Goal: Task Accomplishment & Management: Manage account settings

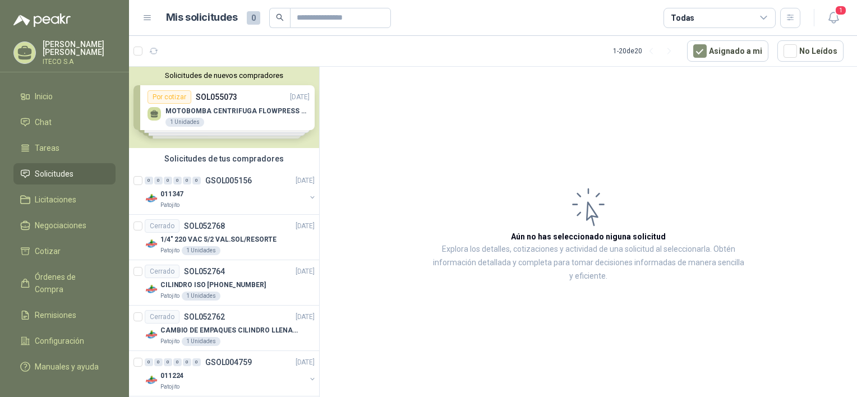
click at [206, 108] on div "Solicitudes de nuevos compradores Por cotizar SOL055073 [DATE] MOTOBOMBA CENTRI…" at bounding box center [224, 107] width 190 height 81
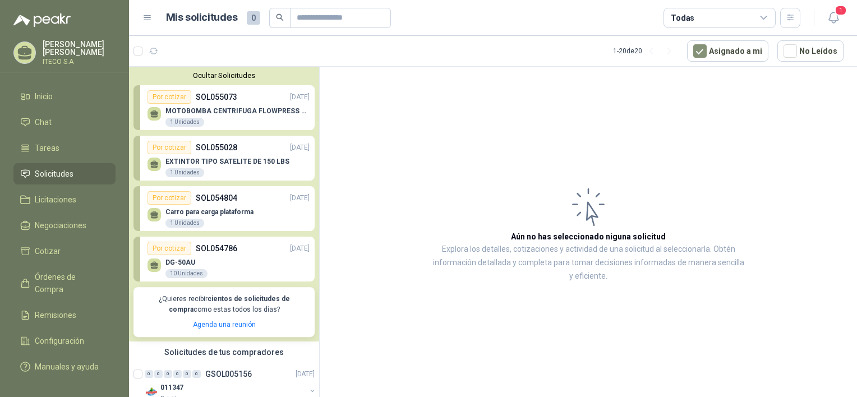
click at [229, 110] on p "MOTOBOMBA CENTRIFUGA FLOWPRESS 1.5HP-220" at bounding box center [237, 111] width 144 height 8
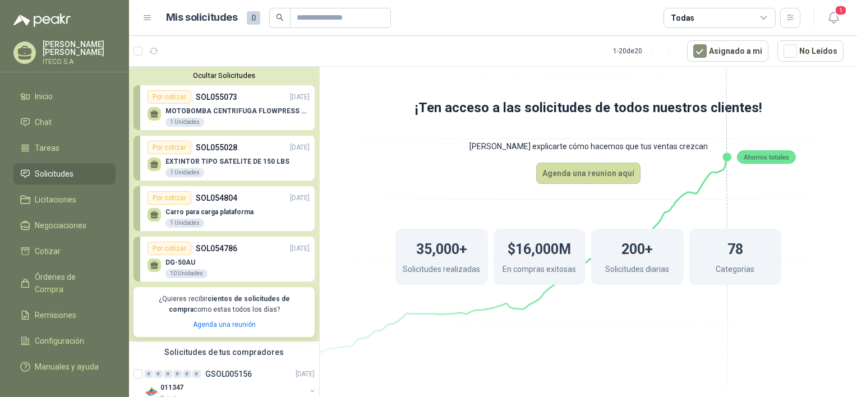
click at [229, 110] on p "MOTOBOMBA CENTRIFUGA FLOWPRESS 1.5HP-220" at bounding box center [237, 111] width 144 height 8
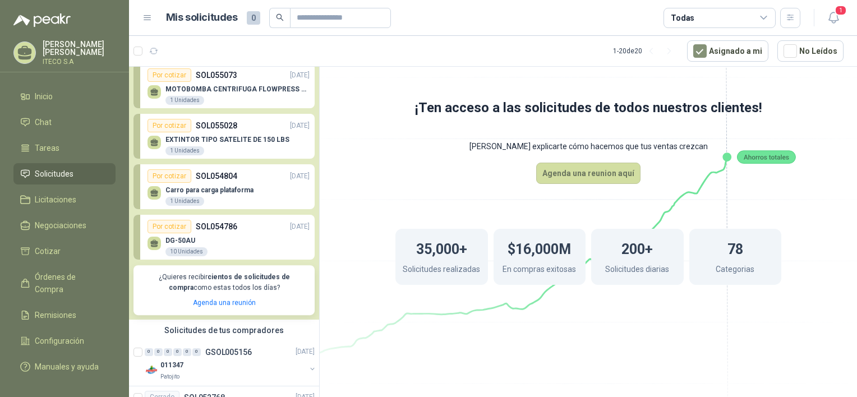
scroll to position [31, 0]
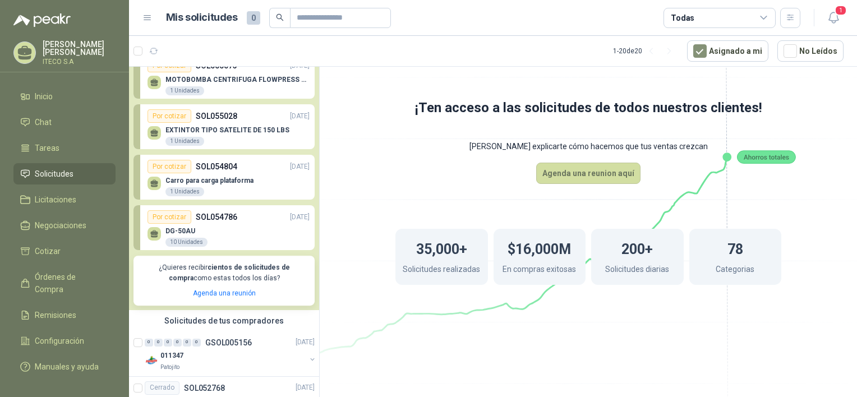
click at [227, 134] on p "EXTINTOR TIPO SATELITE DE 150 LBS" at bounding box center [227, 130] width 124 height 8
click at [228, 175] on div "Carro para carga plataforma 1 Unidades" at bounding box center [229, 185] width 162 height 24
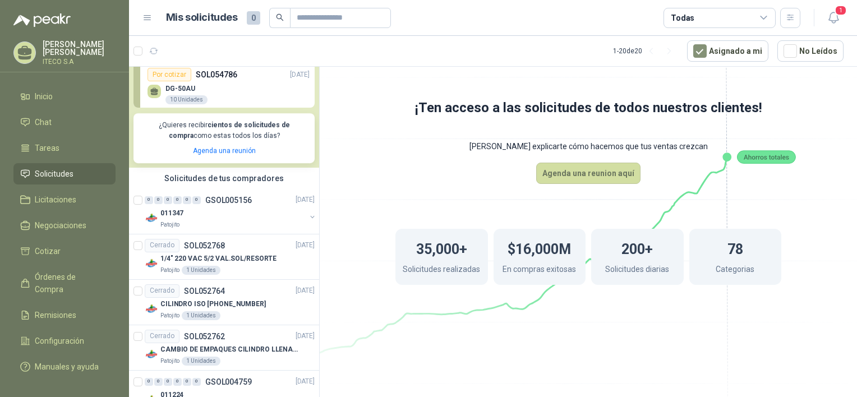
scroll to position [180, 0]
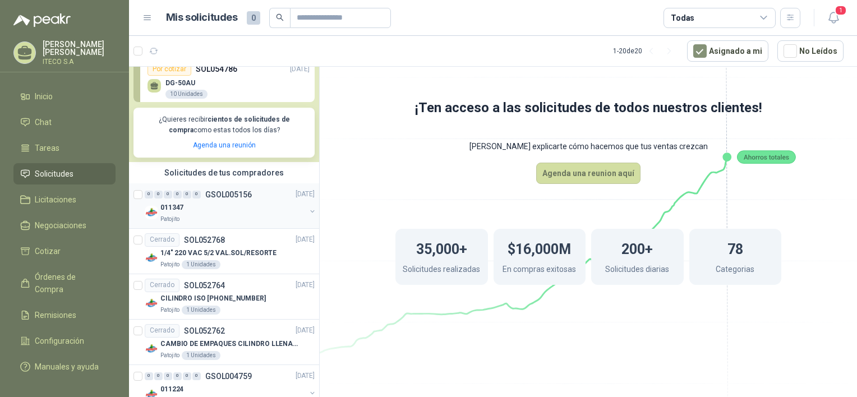
click at [234, 202] on div "011347" at bounding box center [232, 207] width 145 height 13
